Goal: Task Accomplishment & Management: Manage account settings

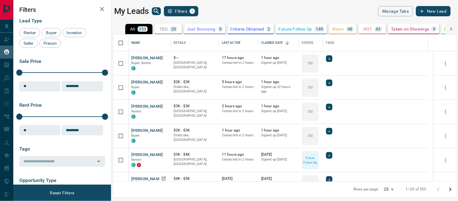
scroll to position [141, 339]
click at [141, 179] on button "[PERSON_NAME]" at bounding box center [147, 179] width 32 height 6
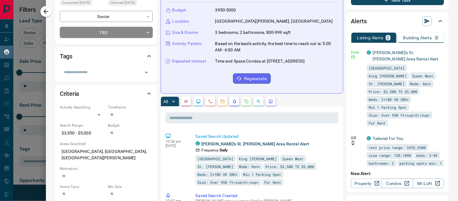
scroll to position [0, 0]
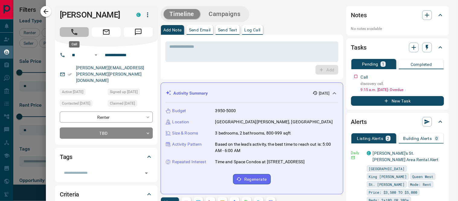
click at [71, 33] on icon "Call" at bounding box center [74, 32] width 8 height 8
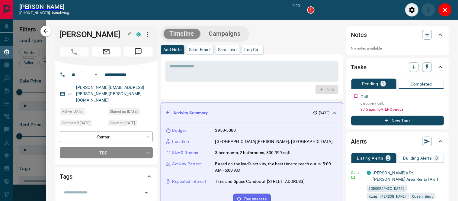
scroll to position [5, 5]
type input "*******"
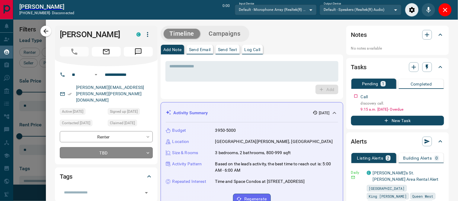
click at [147, 139] on body "Lead Transfers Claim Leads My Leads Tasks Opportunities Deals Campaigns Automat…" at bounding box center [229, 97] width 458 height 194
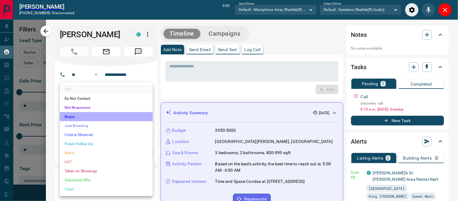
click at [70, 118] on li "Bogus" at bounding box center [106, 116] width 93 height 9
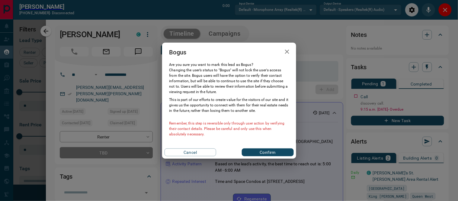
click at [258, 152] on button "Confirm" at bounding box center [268, 152] width 52 height 8
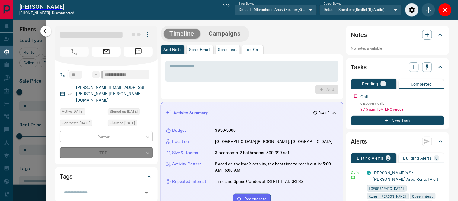
click at [251, 49] on p "Log Call" at bounding box center [253, 49] width 16 height 4
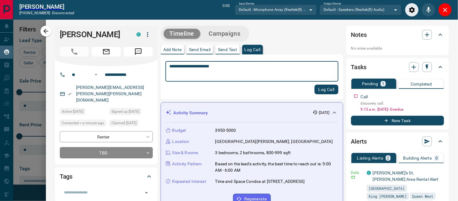
click at [192, 66] on textarea "**********" at bounding box center [250, 71] width 160 height 15
type textarea "**********"
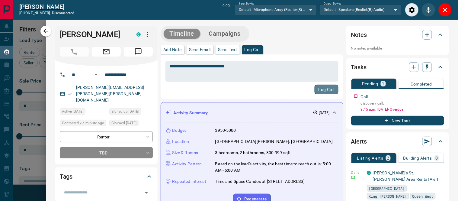
click at [322, 90] on button "Log Call" at bounding box center [327, 90] width 24 height 10
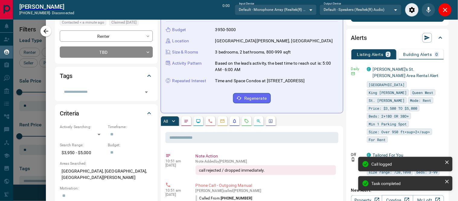
scroll to position [0, 0]
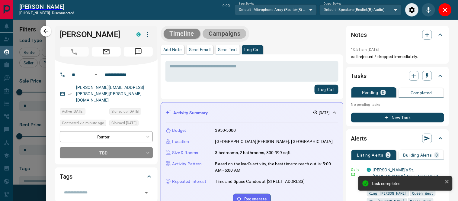
click at [228, 31] on button "Campaigns" at bounding box center [225, 34] width 44 height 10
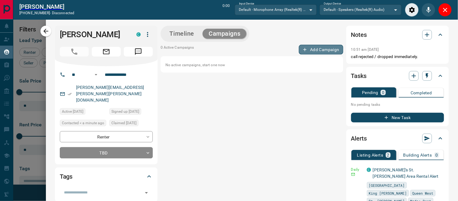
click at [304, 52] on button "Add Campaign" at bounding box center [321, 50] width 44 height 10
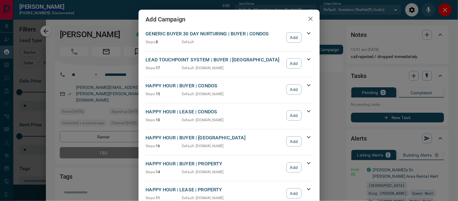
click at [298, 117] on button "Add" at bounding box center [294, 115] width 15 height 10
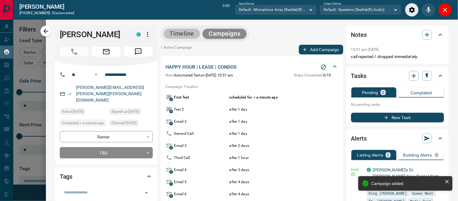
click at [173, 34] on button "Timeline" at bounding box center [182, 34] width 37 height 10
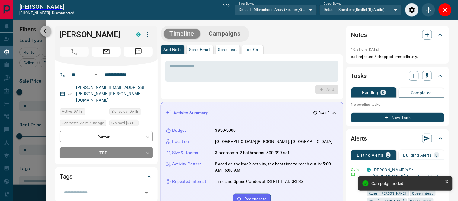
click at [45, 33] on icon "button" at bounding box center [45, 30] width 7 height 7
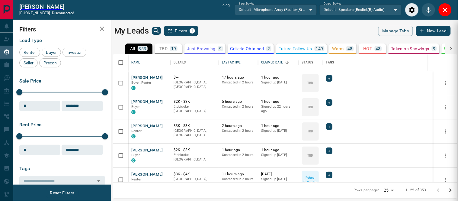
scroll to position [72, 0]
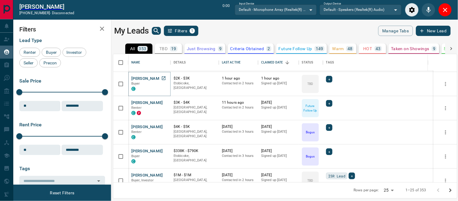
click at [141, 79] on button "[PERSON_NAME]" at bounding box center [147, 79] width 32 height 6
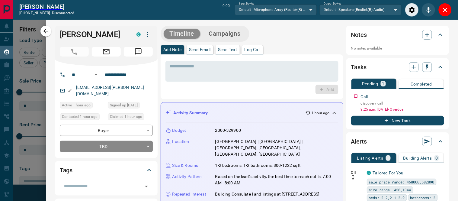
click at [55, 32] on div "[PERSON_NAME] C" at bounding box center [106, 46] width 103 height 40
drag, startPoint x: 49, startPoint y: 32, endPoint x: 45, endPoint y: 31, distance: 3.4
click at [48, 32] on icon "button" at bounding box center [45, 30] width 7 height 7
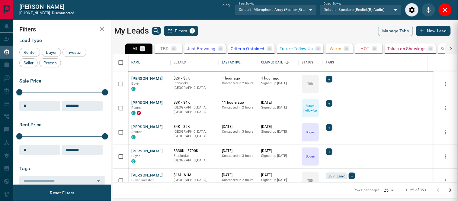
click at [45, 31] on div at bounding box center [229, 100] width 458 height 201
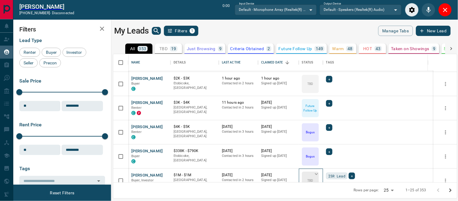
click at [315, 174] on icon at bounding box center [317, 174] width 6 height 6
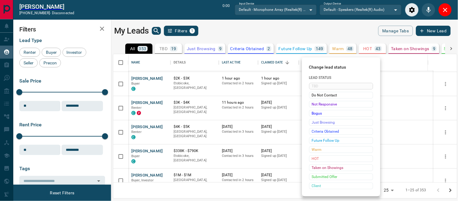
click at [457, 92] on div at bounding box center [229, 100] width 458 height 201
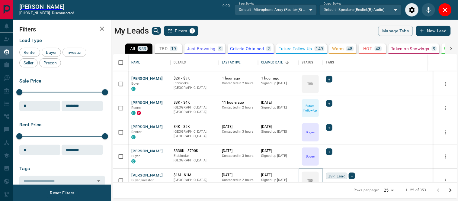
scroll to position [82, 0]
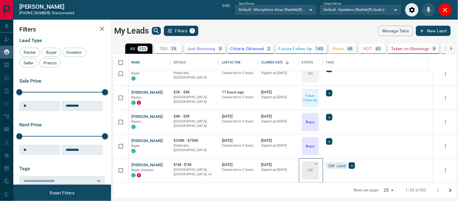
click at [317, 162] on icon at bounding box center [317, 164] width 6 height 6
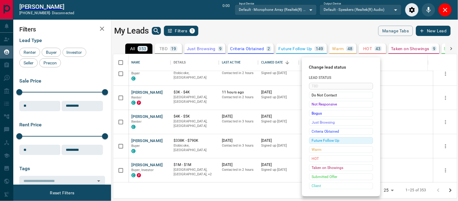
click at [321, 141] on span "Future Follow Up" at bounding box center [341, 140] width 59 height 6
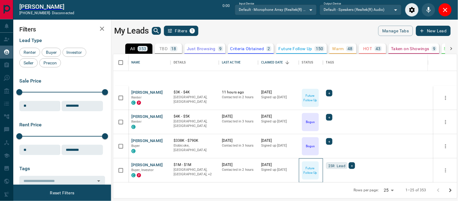
scroll to position [170, 0]
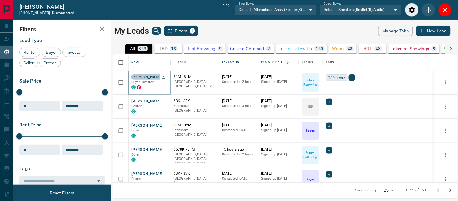
click at [151, 76] on button "[PERSON_NAME]" at bounding box center [147, 77] width 32 height 6
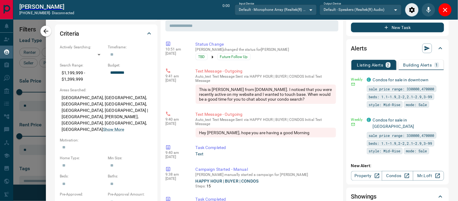
scroll to position [0, 0]
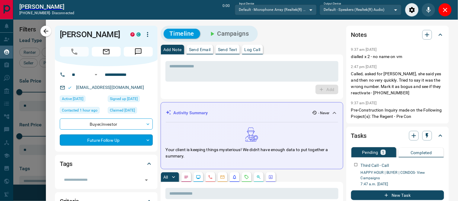
click at [148, 139] on body "Lead Transfers Claim Leads My Leads Tasks Opportunities Deals Campaigns Automat…" at bounding box center [229, 97] width 458 height 194
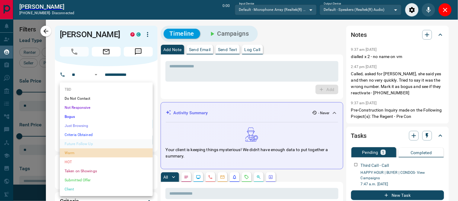
click at [73, 153] on li "Warm" at bounding box center [106, 152] width 93 height 9
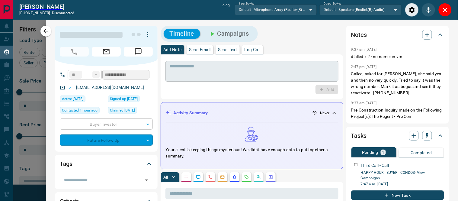
type input "*"
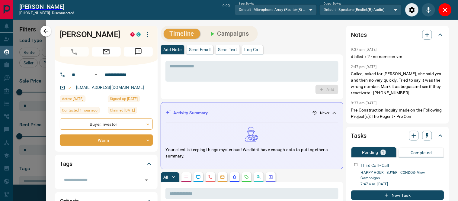
drag, startPoint x: 48, startPoint y: 31, endPoint x: 199, endPoint y: 117, distance: 173.5
click at [48, 31] on icon "button" at bounding box center [45, 30] width 7 height 7
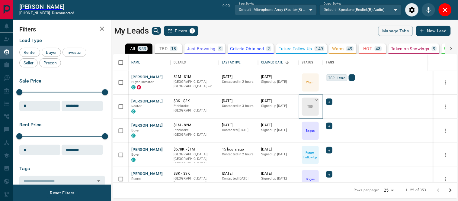
click at [316, 100] on icon at bounding box center [316, 100] width 3 height 2
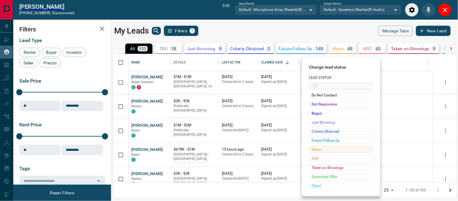
click at [315, 150] on span "Warm" at bounding box center [341, 150] width 59 height 6
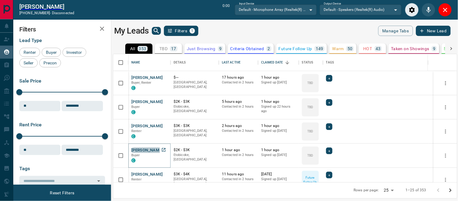
click at [150, 150] on button "[PERSON_NAME]" at bounding box center [147, 150] width 32 height 6
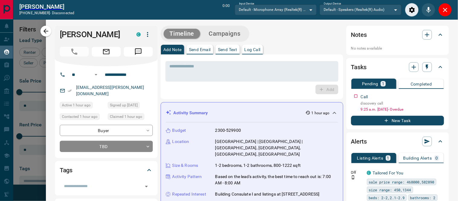
scroll to position [67, 0]
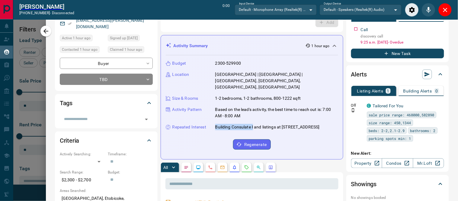
drag, startPoint x: 216, startPoint y: 120, endPoint x: 250, endPoint y: 119, distance: 34.5
click at [253, 124] on p "Building Consulate Ⅰ and listings at [STREET_ADDRESS]" at bounding box center [267, 127] width 105 height 6
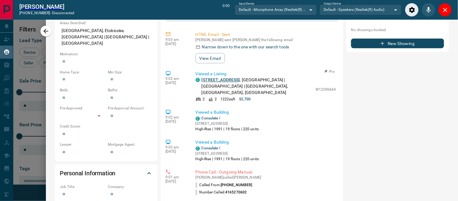
click at [227, 80] on link "[STREET_ADDRESS]" at bounding box center [221, 80] width 38 height 5
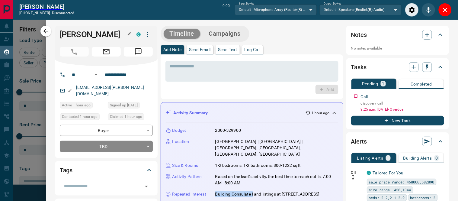
drag, startPoint x: 57, startPoint y: 31, endPoint x: 122, endPoint y: 34, distance: 65.6
click at [123, 34] on div "[PERSON_NAME] C" at bounding box center [106, 46] width 103 height 40
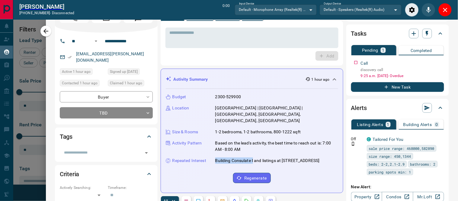
scroll to position [101, 0]
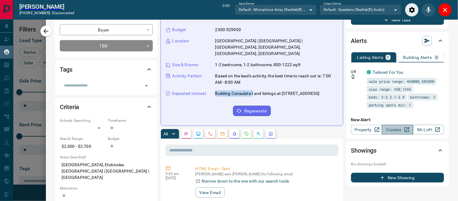
click at [389, 128] on link "Condos" at bounding box center [397, 130] width 31 height 10
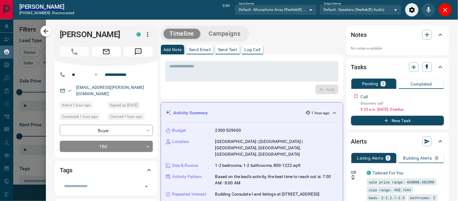
click at [195, 83] on div "* ​ Add" at bounding box center [252, 76] width 173 height 35
click at [182, 69] on textarea at bounding box center [252, 71] width 165 height 15
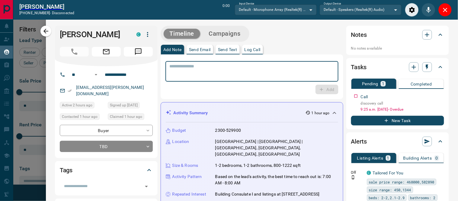
paste textarea "**********"
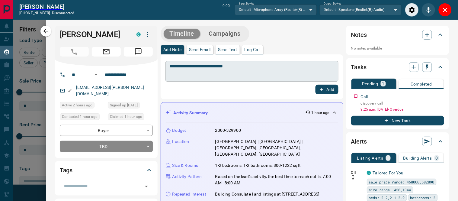
click at [169, 68] on div "**********" at bounding box center [252, 71] width 173 height 21
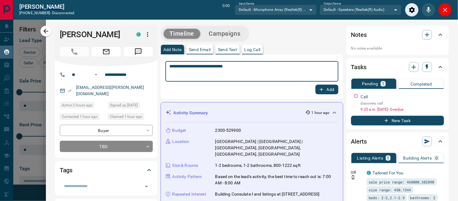
click at [169, 66] on div "**********" at bounding box center [252, 71] width 173 height 21
click at [170, 65] on textarea "**********" at bounding box center [250, 71] width 160 height 15
click at [228, 68] on textarea "**********" at bounding box center [250, 71] width 160 height 15
click at [239, 65] on textarea "**********" at bounding box center [250, 71] width 160 height 15
type textarea "**********"
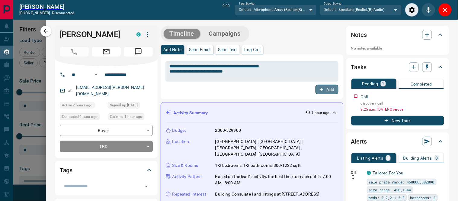
click at [327, 91] on button "Add" at bounding box center [327, 90] width 23 height 10
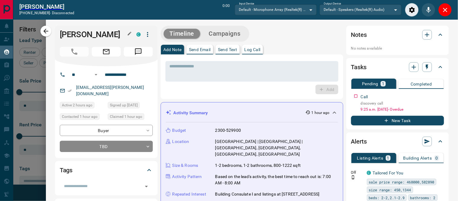
drag, startPoint x: 60, startPoint y: 33, endPoint x: 123, endPoint y: 35, distance: 62.6
click at [123, 35] on h1 "[PERSON_NAME]" at bounding box center [94, 35] width 68 height 10
